Goal: Task Accomplishment & Management: Complete application form

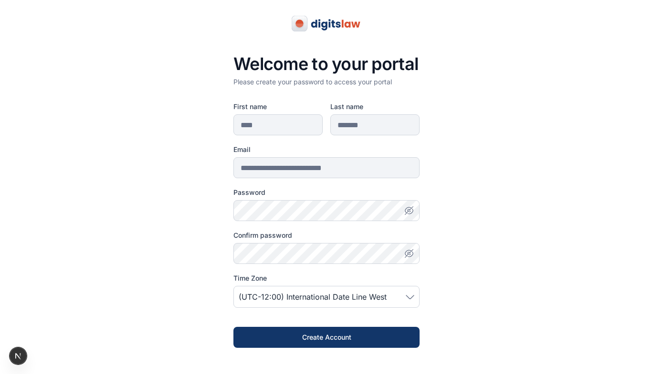
click at [406, 297] on icon at bounding box center [409, 297] width 9 height 4
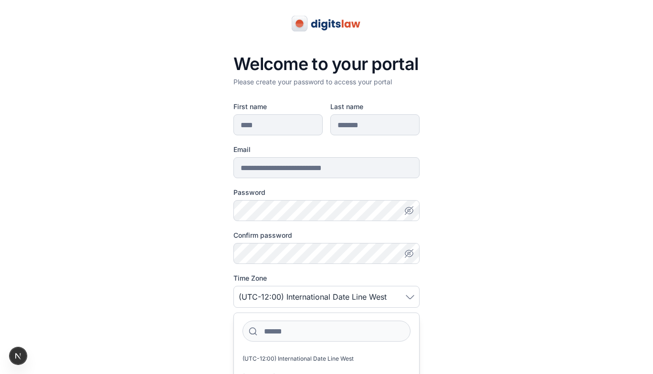
click at [405, 291] on div "(UTC-12:00) International Date Line West" at bounding box center [326, 297] width 186 height 22
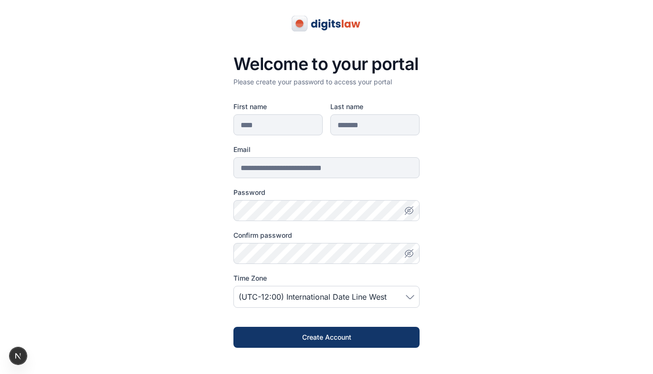
click at [405, 291] on div "(UTC-12:00) International Date Line West" at bounding box center [326, 297] width 186 height 22
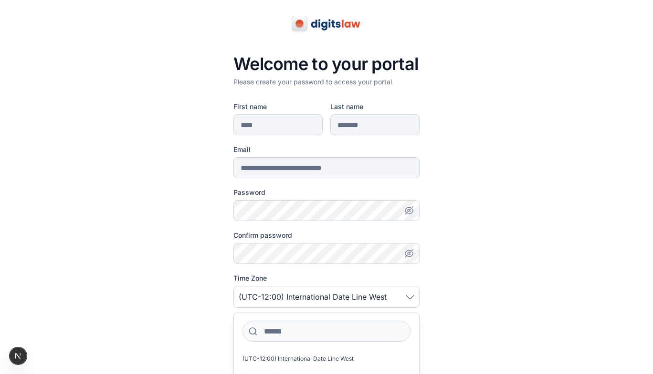
click at [405, 291] on div "(UTC-12:00) International Date Line West" at bounding box center [326, 297] width 186 height 22
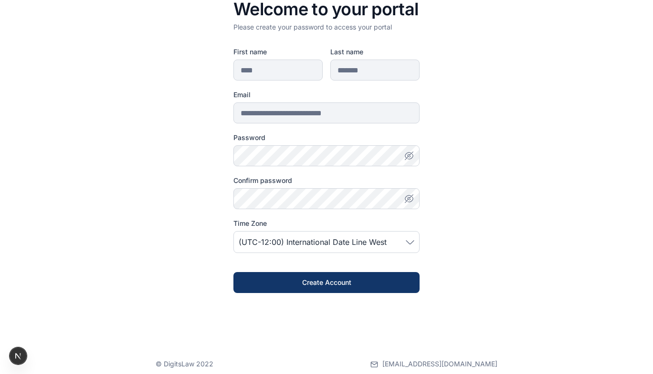
scroll to position [65, 0]
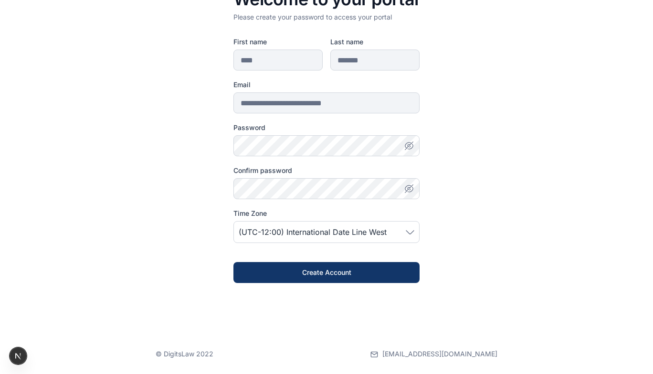
click at [360, 231] on span "(UTC-12:00) International Date Line West" at bounding box center [313, 232] width 148 height 11
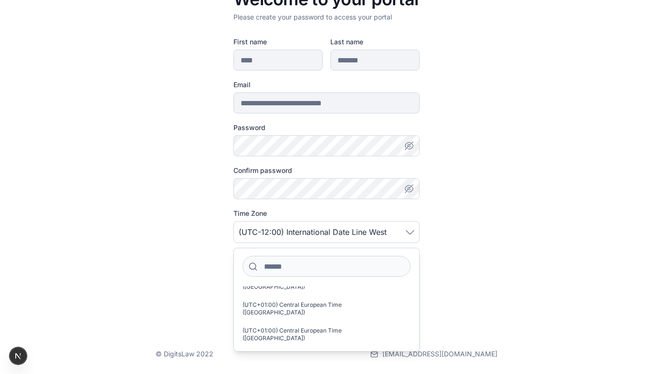
scroll to position [6979, 0]
click at [301, 262] on input at bounding box center [326, 266] width 168 height 21
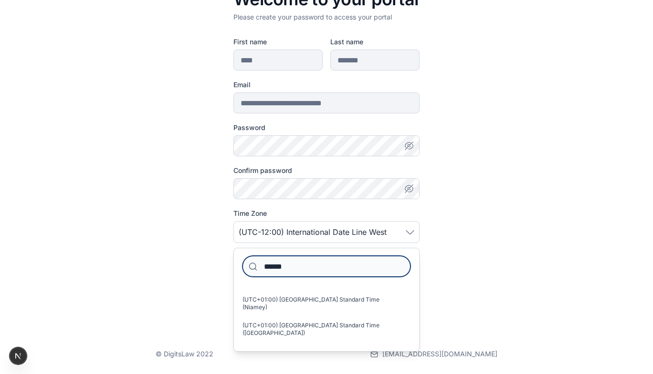
scroll to position [142, 0]
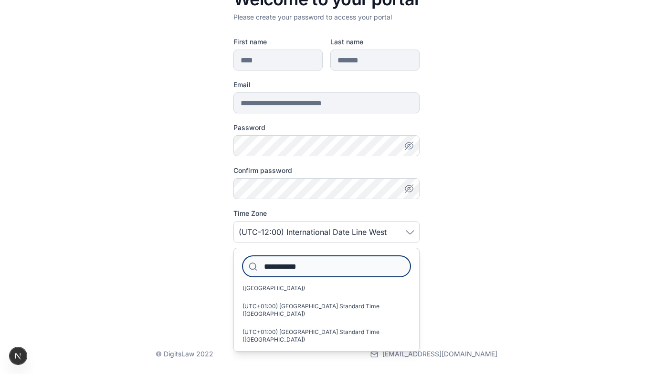
type input "**********"
click at [334, 354] on span "(UTC+01:00) [GEOGRAPHIC_DATA] Standard Time ([GEOGRAPHIC_DATA])" at bounding box center [322, 361] width 160 height 15
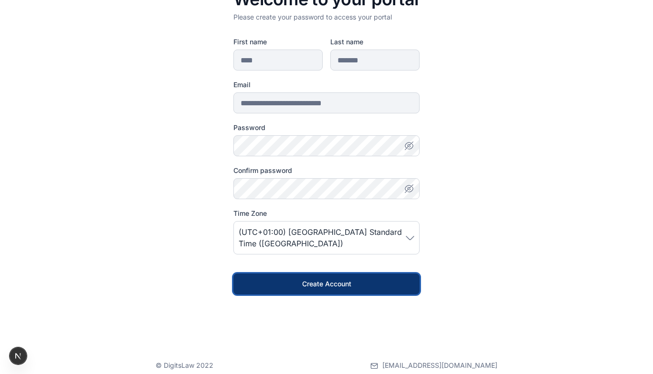
click at [316, 282] on div "Create Account" at bounding box center [327, 285] width 156 height 10
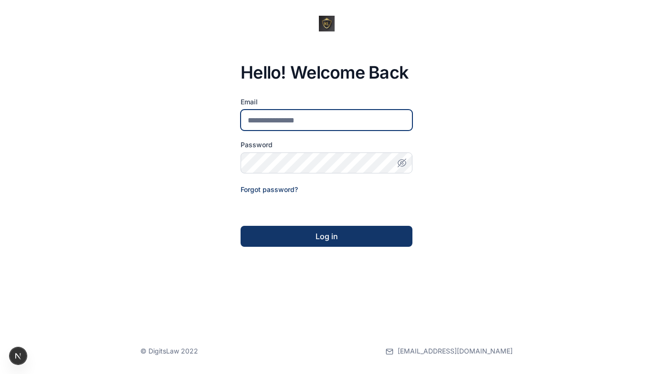
click at [310, 123] on input "email" at bounding box center [326, 120] width 172 height 21
type input "**********"
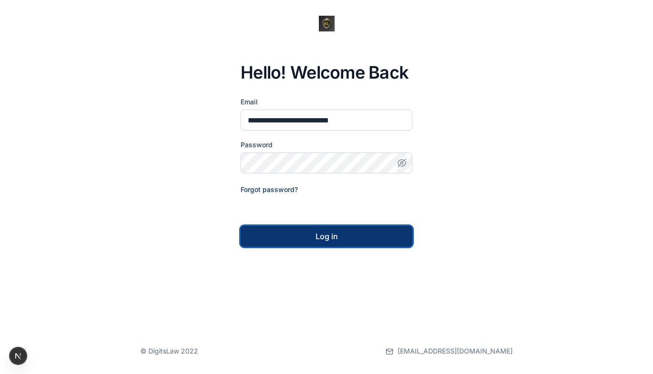
click at [335, 237] on div "Log in" at bounding box center [326, 236] width 141 height 11
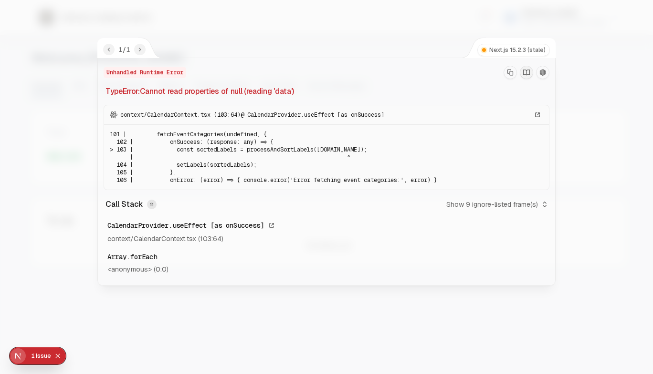
click at [57, 358] on icon "Collapse issues badge" at bounding box center [58, 356] width 6 height 6
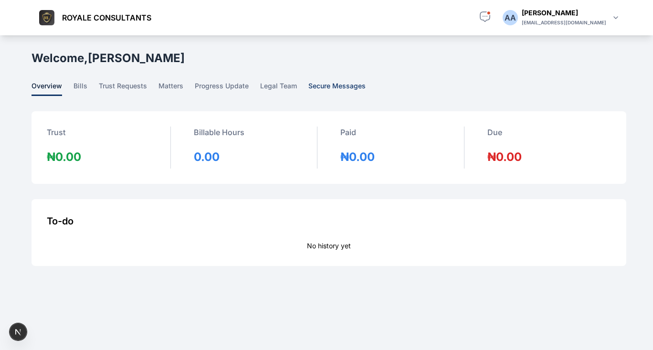
click at [321, 85] on span "secure messages" at bounding box center [336, 88] width 57 height 15
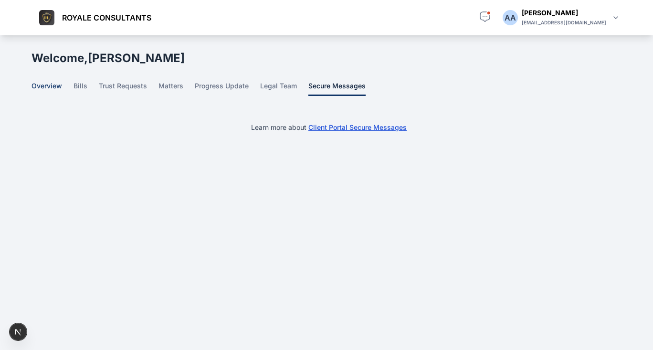
click at [48, 84] on span "overview" at bounding box center [46, 88] width 31 height 15
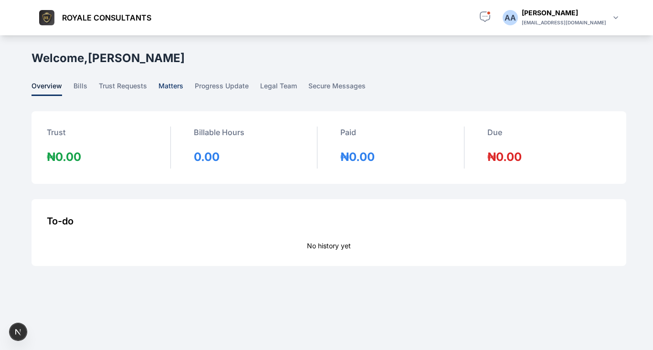
click at [173, 87] on span "matters" at bounding box center [170, 88] width 25 height 15
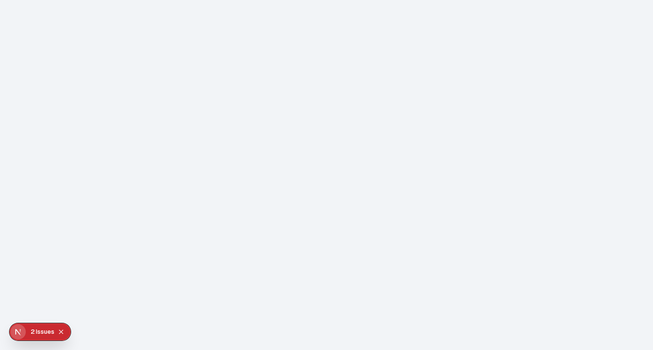
click at [59, 333] on icon "Collapse issues badge" at bounding box center [61, 331] width 4 height 4
